Goal: Task Accomplishment & Management: Complete application form

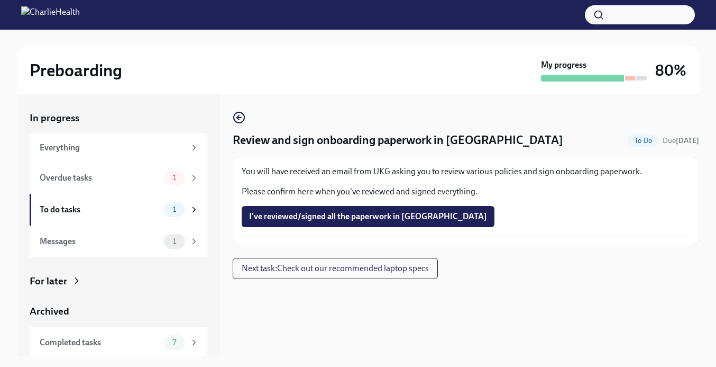
scroll to position [19, 0]
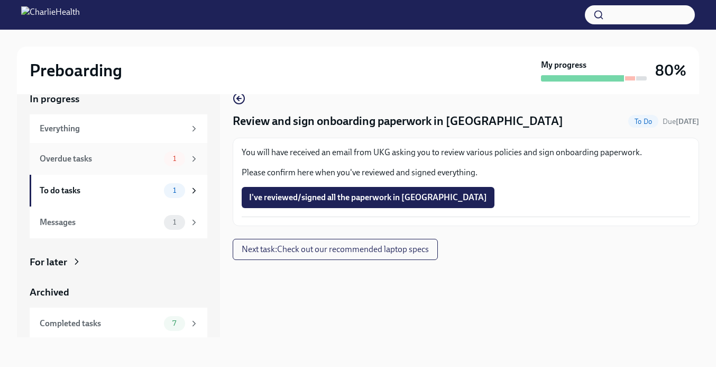
click at [129, 153] on div "Overdue tasks" at bounding box center [100, 159] width 120 height 12
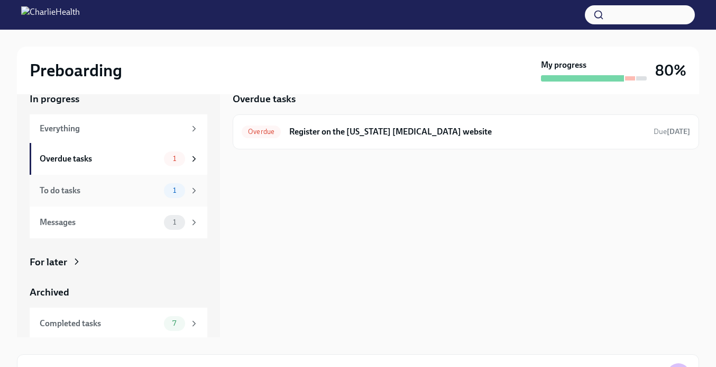
click at [124, 182] on div "To do tasks 1" at bounding box center [119, 191] width 178 height 32
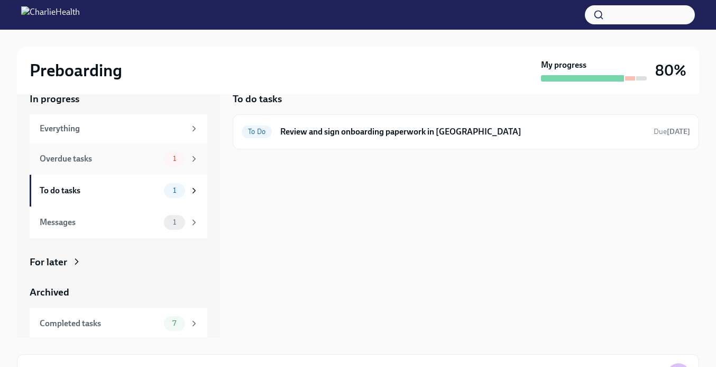
click at [155, 173] on div "Overdue tasks 1" at bounding box center [119, 159] width 178 height 32
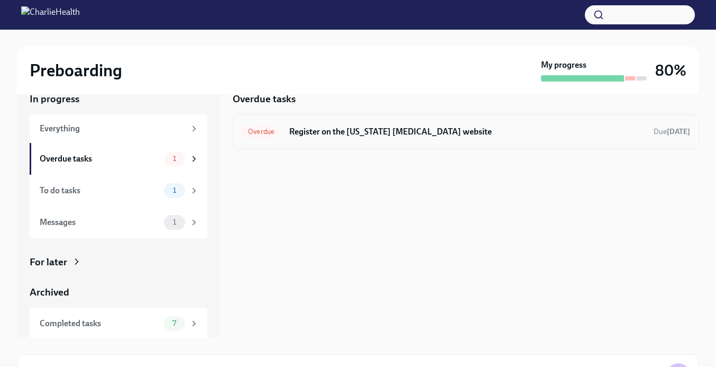
click at [383, 129] on h6 "Register on the [US_STATE] [MEDICAL_DATA] website" at bounding box center [467, 132] width 356 height 12
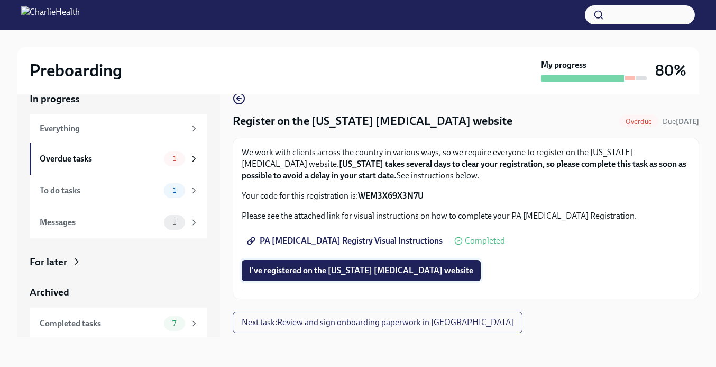
click at [353, 271] on span "I've registered on the [US_STATE] [MEDICAL_DATA] website" at bounding box center [361, 270] width 224 height 11
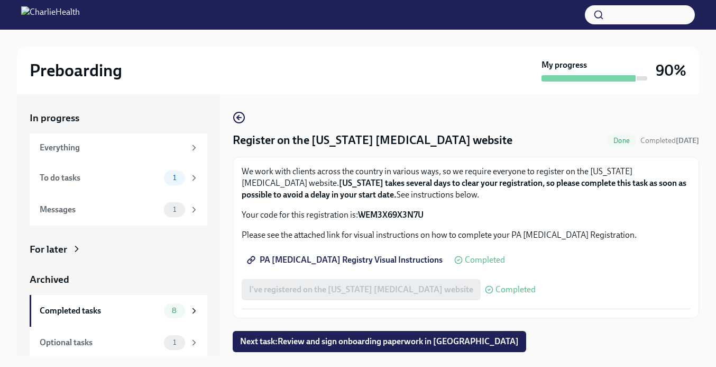
scroll to position [19, 0]
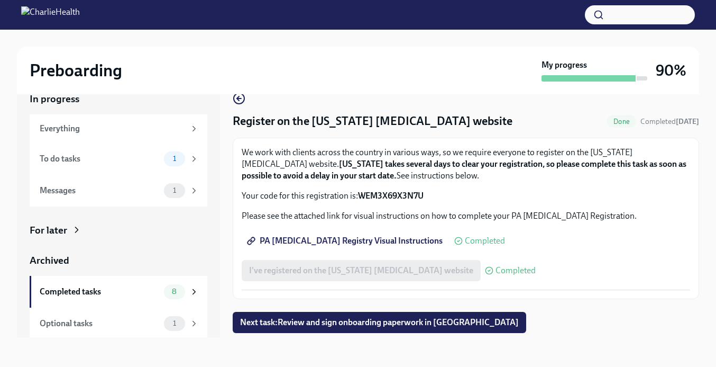
click at [354, 244] on span "PA [MEDICAL_DATA] Registry Visual Instructions" at bounding box center [346, 240] width 194 height 11
drag, startPoint x: 358, startPoint y: 194, endPoint x: 437, endPoint y: 197, distance: 79.4
click at [437, 197] on p "Your code for this registration is: WEM3X69X3N7U" at bounding box center [466, 196] width 449 height 12
copy strong "WEM3X69X3N7U"
click at [116, 159] on div "To do tasks" at bounding box center [100, 159] width 120 height 12
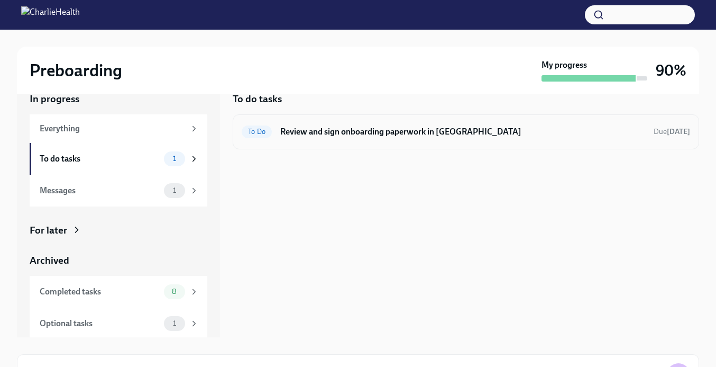
click at [369, 136] on h6 "Review and sign onboarding paperwork in [GEOGRAPHIC_DATA]" at bounding box center [462, 132] width 365 height 12
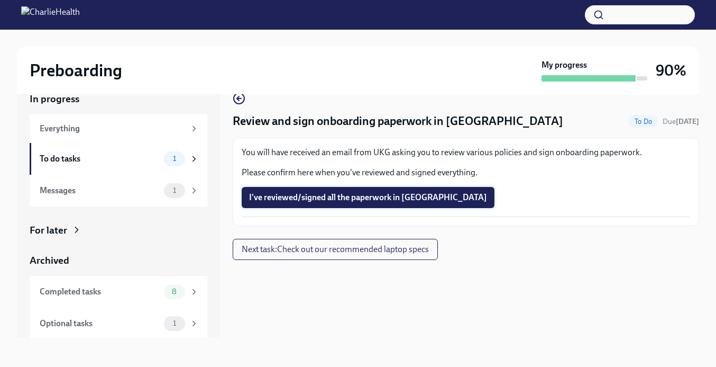
click at [340, 194] on span "I've reviewed/signed all the paperwork in [GEOGRAPHIC_DATA]" at bounding box center [368, 197] width 238 height 11
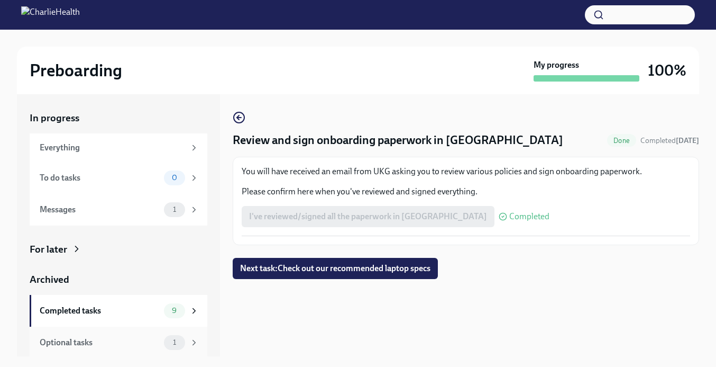
click at [133, 340] on div "Optional tasks" at bounding box center [100, 342] width 120 height 12
